Goal: Find specific page/section: Find specific page/section

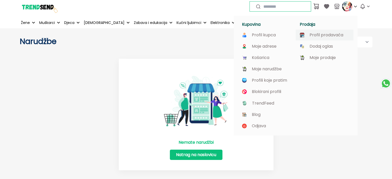
click at [324, 35] on p "Profil prodavača" at bounding box center [327, 35] width 34 height 5
